Goal: Transaction & Acquisition: Purchase product/service

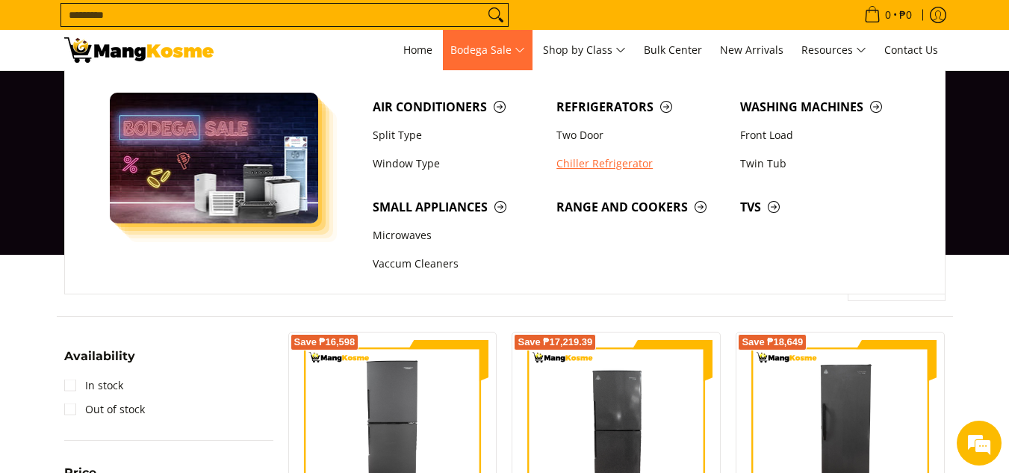
click at [626, 164] on link "Chiller Refrigerator" at bounding box center [641, 163] width 184 height 28
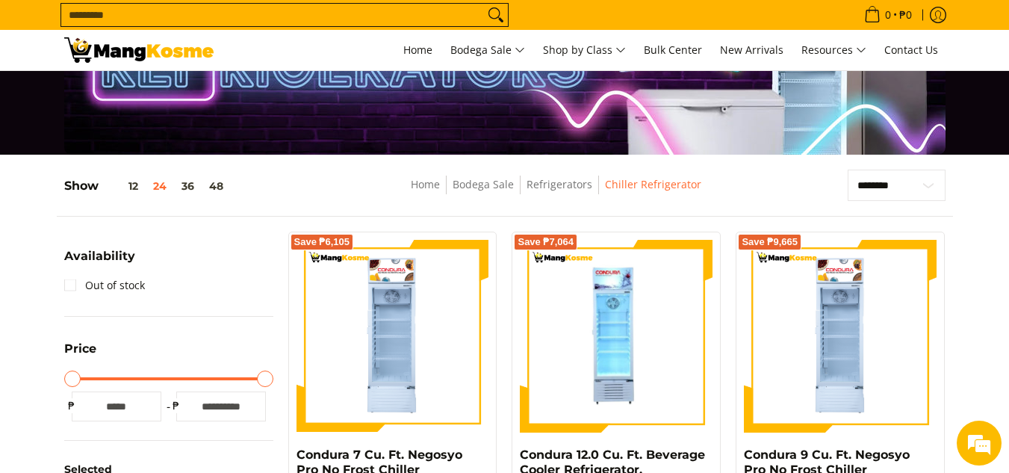
scroll to position [99, 0]
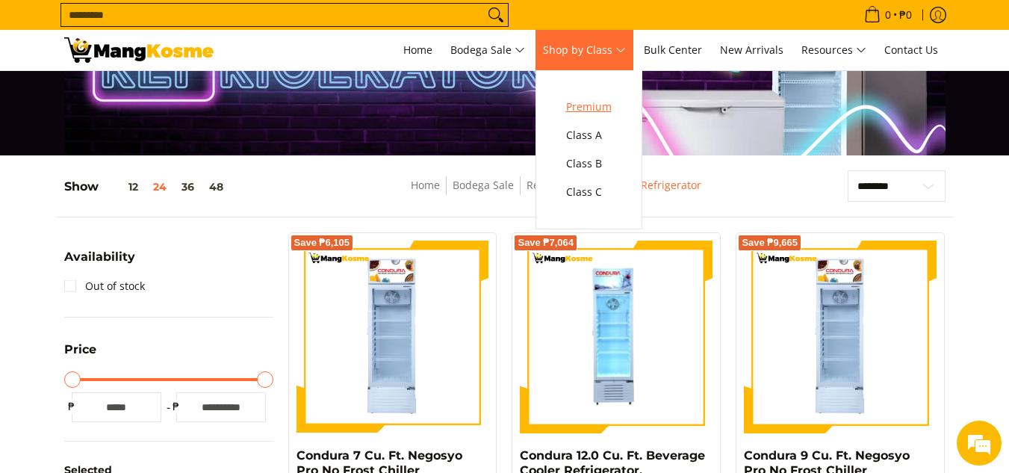
click at [606, 106] on span "Premium" at bounding box center [589, 107] width 46 height 19
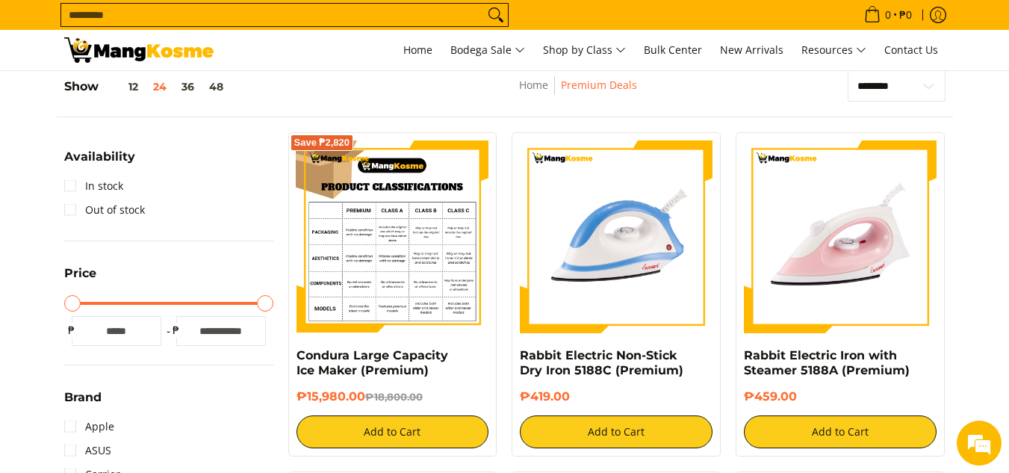
click at [399, 264] on img at bounding box center [393, 236] width 193 height 193
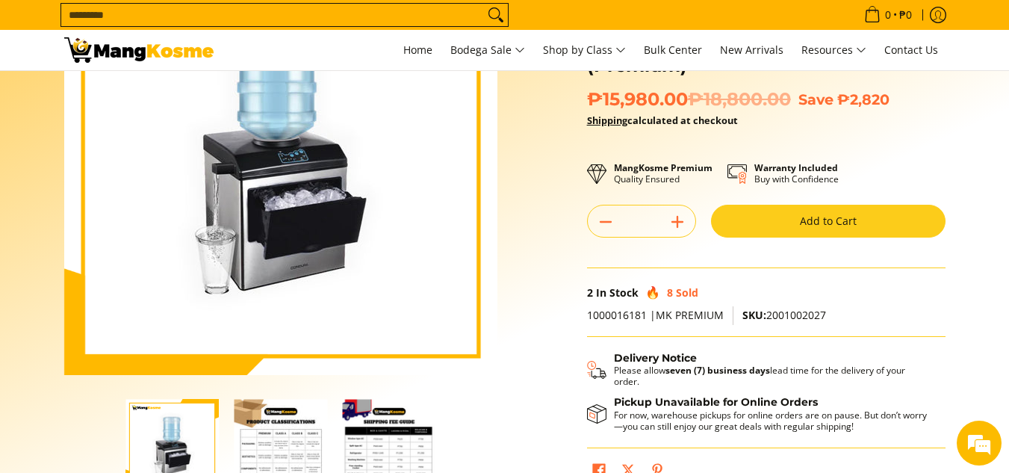
scroll to position [199, 0]
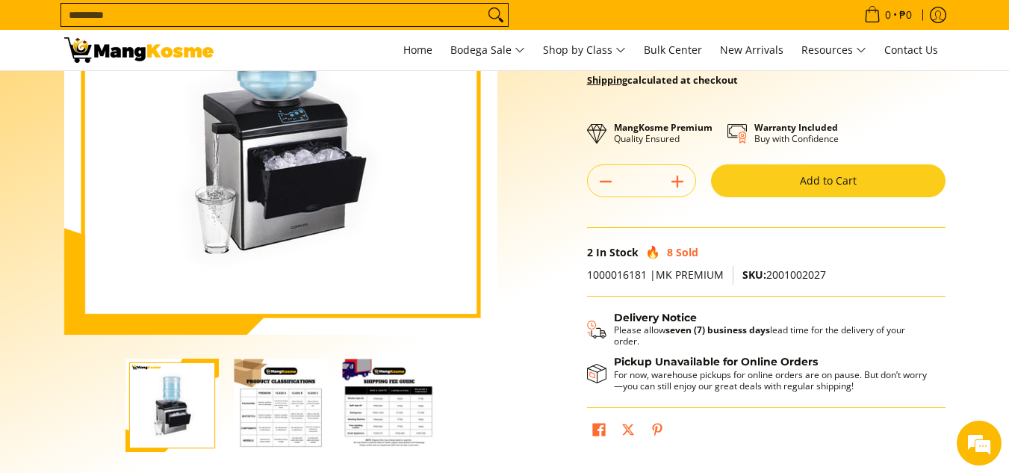
click at [279, 401] on img "Condura Large Capacity Ice Maker (Premium)-2" at bounding box center [280, 405] width 93 height 93
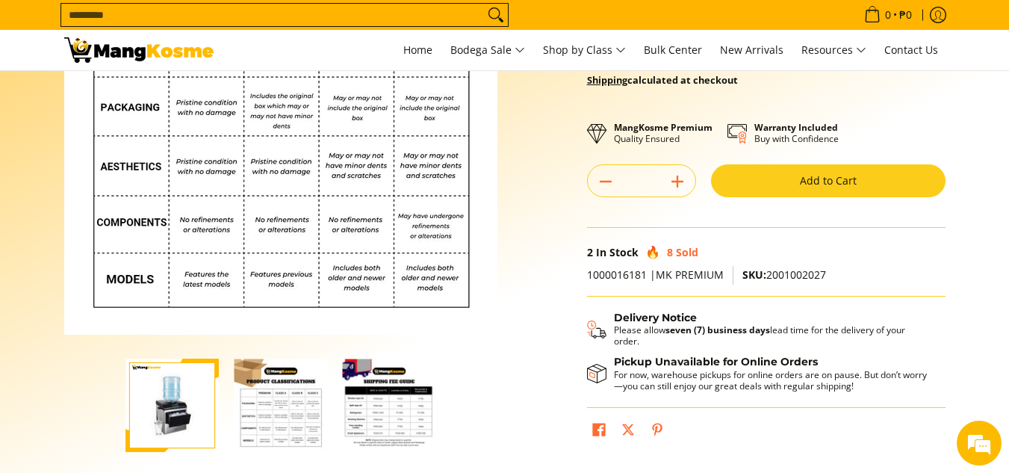
click at [425, 425] on img "Condura Large Capacity Ice Maker (Premium)-3" at bounding box center [388, 405] width 93 height 93
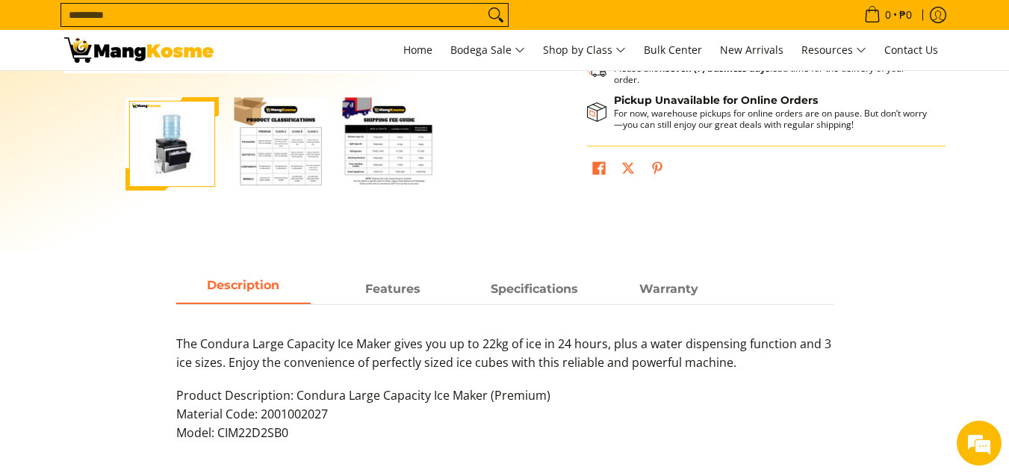
scroll to position [299, 0]
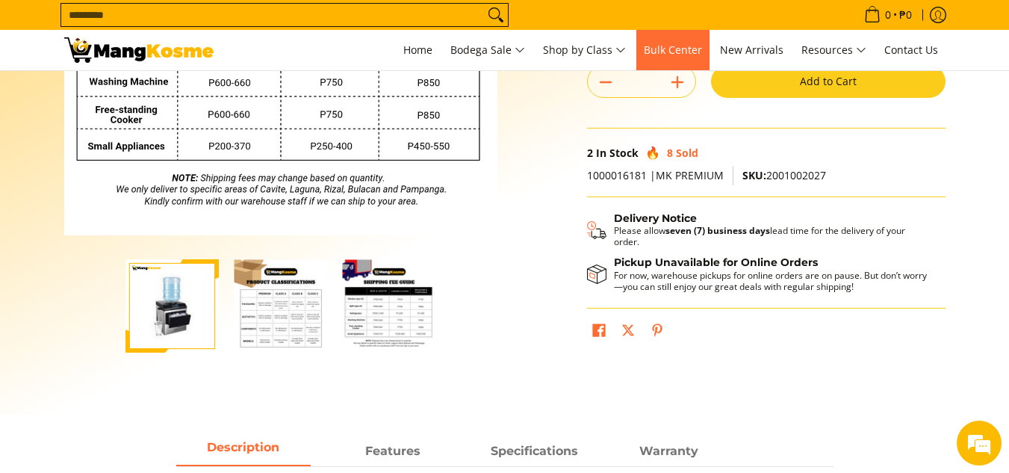
click at [661, 52] on span "Bulk Center" at bounding box center [673, 50] width 58 height 14
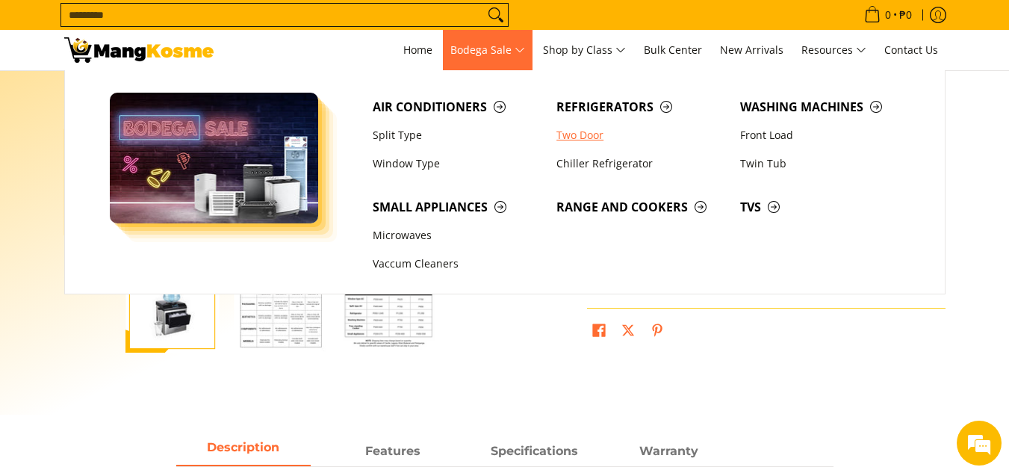
click at [588, 140] on link "Two Door" at bounding box center [641, 135] width 184 height 28
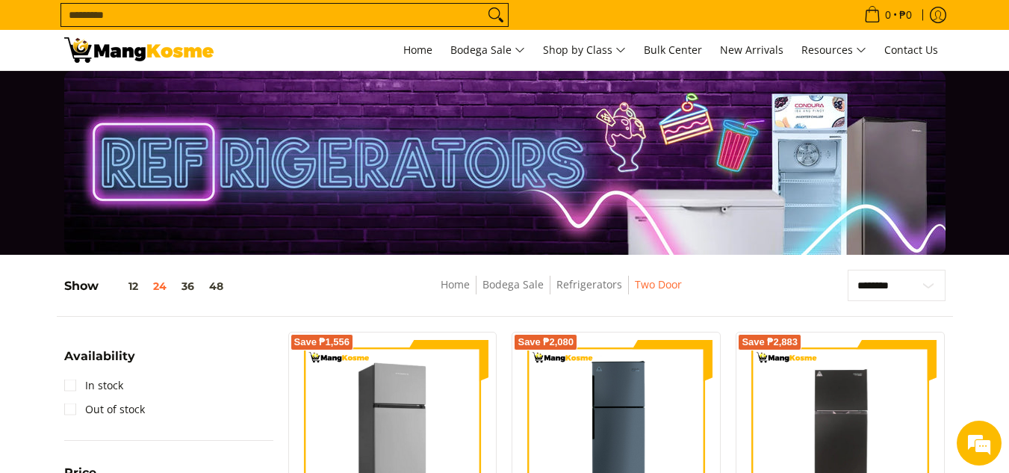
scroll to position [299, 0]
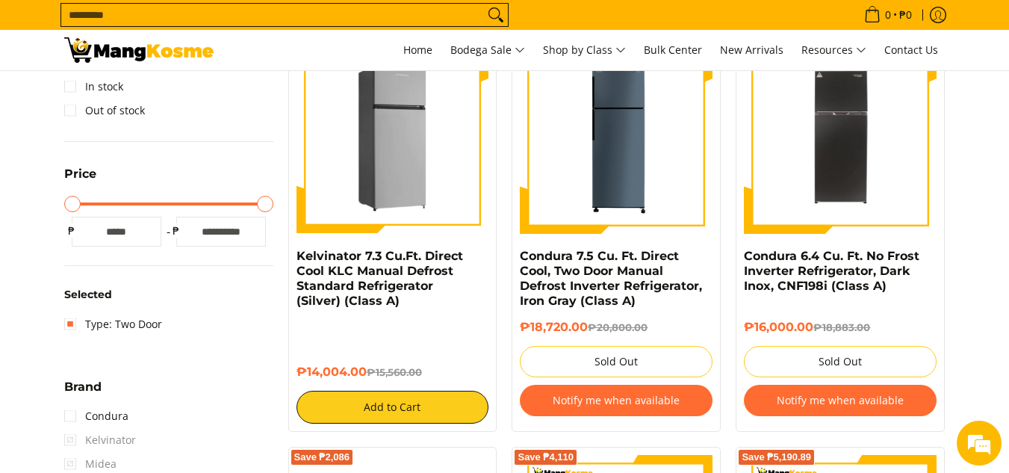
click at [409, 194] on img at bounding box center [393, 137] width 193 height 193
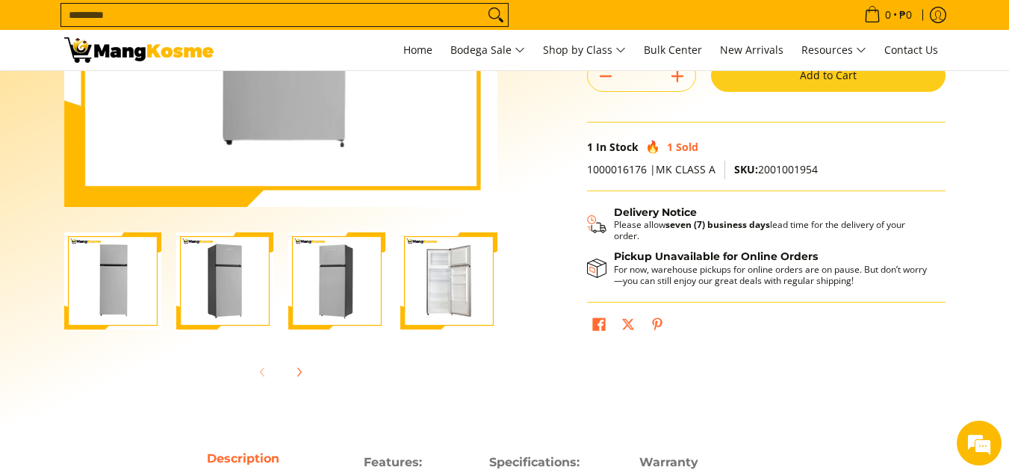
scroll to position [123, 0]
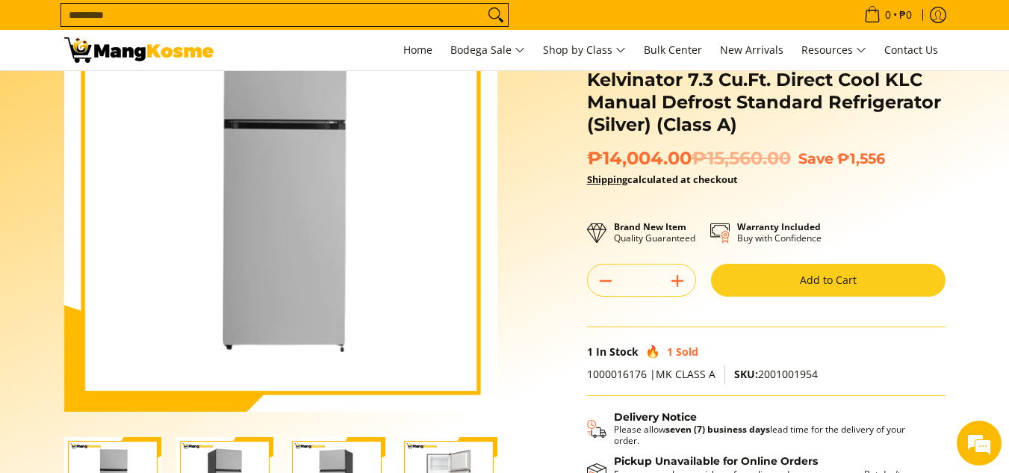
click at [859, 284] on button "Add to Cart" at bounding box center [828, 280] width 235 height 33
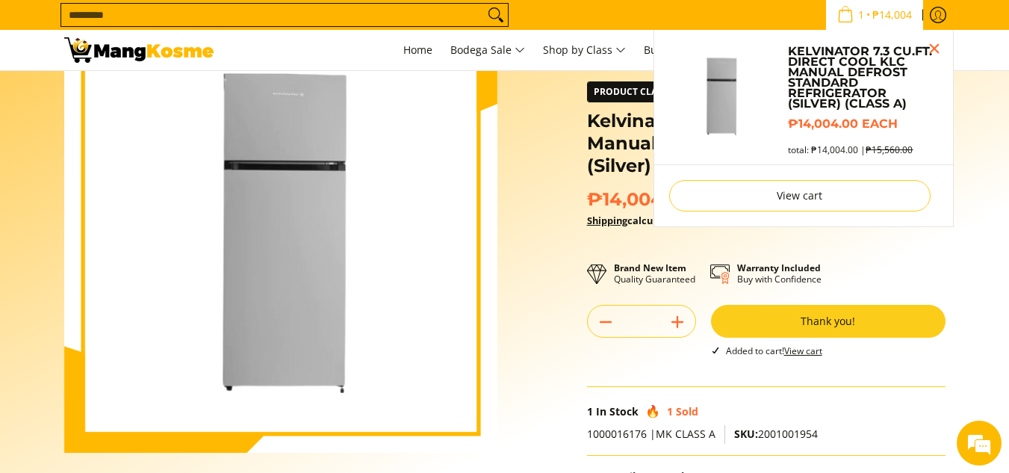
scroll to position [0, 0]
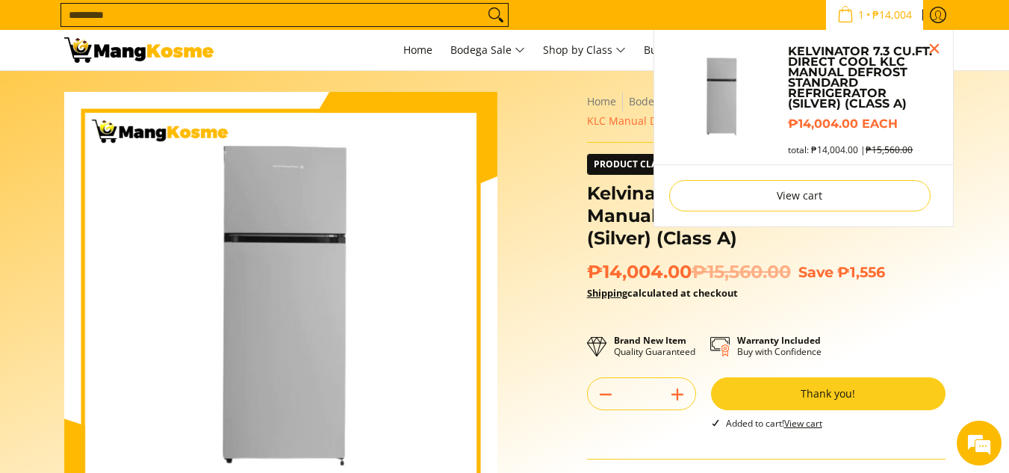
click at [872, 15] on span "₱14,004" at bounding box center [892, 15] width 44 height 10
